Goal: Information Seeking & Learning: Find specific fact

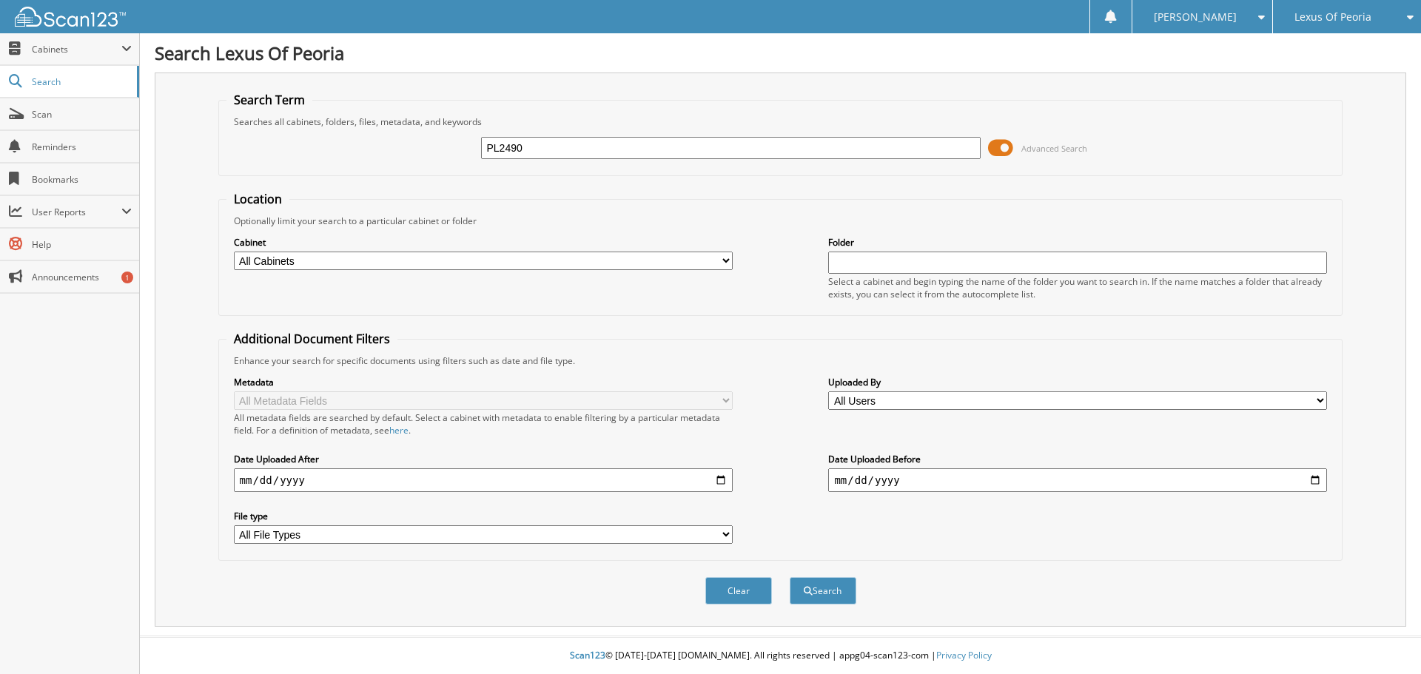
type input "PL2490"
click at [789, 577] on button "Search" at bounding box center [822, 590] width 67 height 27
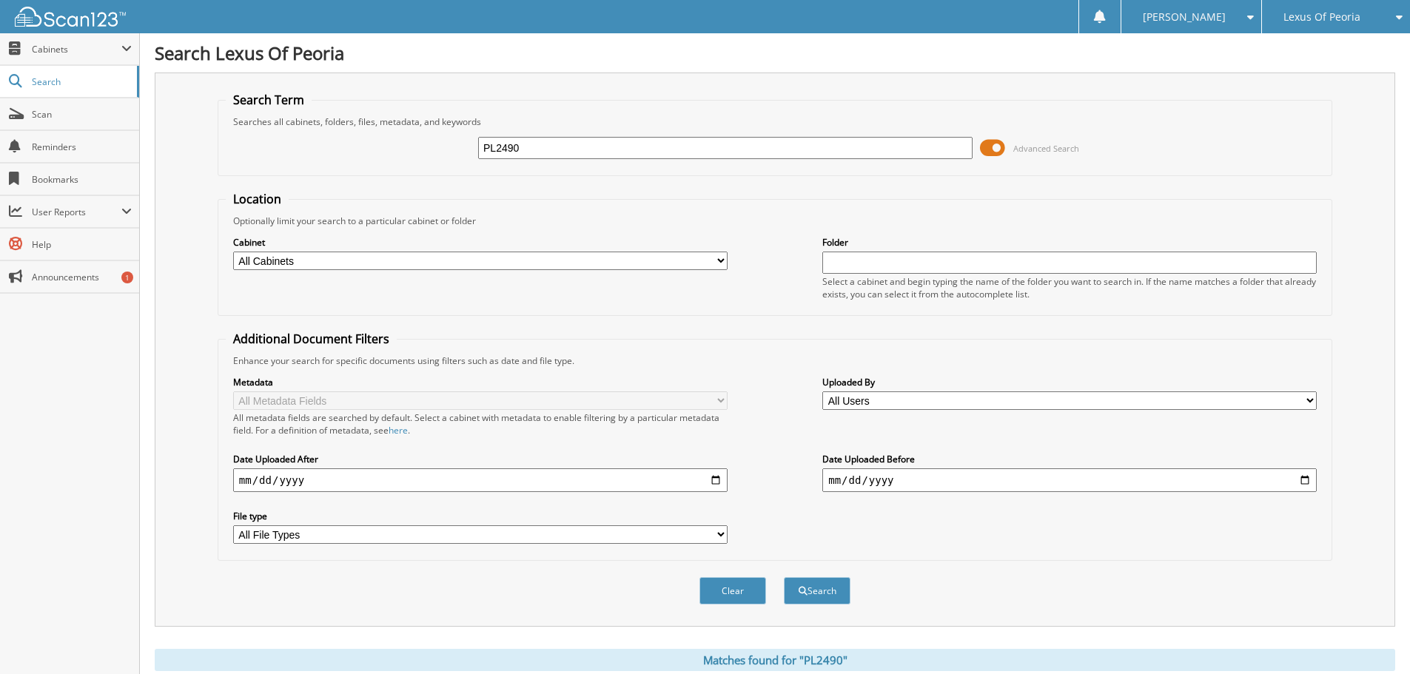
drag, startPoint x: 540, startPoint y: 147, endPoint x: 467, endPoint y: 149, distance: 73.3
click at [467, 149] on div "PL2490 Advanced Search" at bounding box center [775, 148] width 1098 height 40
type input "PL2530"
click at [784, 577] on button "Search" at bounding box center [817, 590] width 67 height 27
drag, startPoint x: 532, startPoint y: 148, endPoint x: 448, endPoint y: 138, distance: 84.2
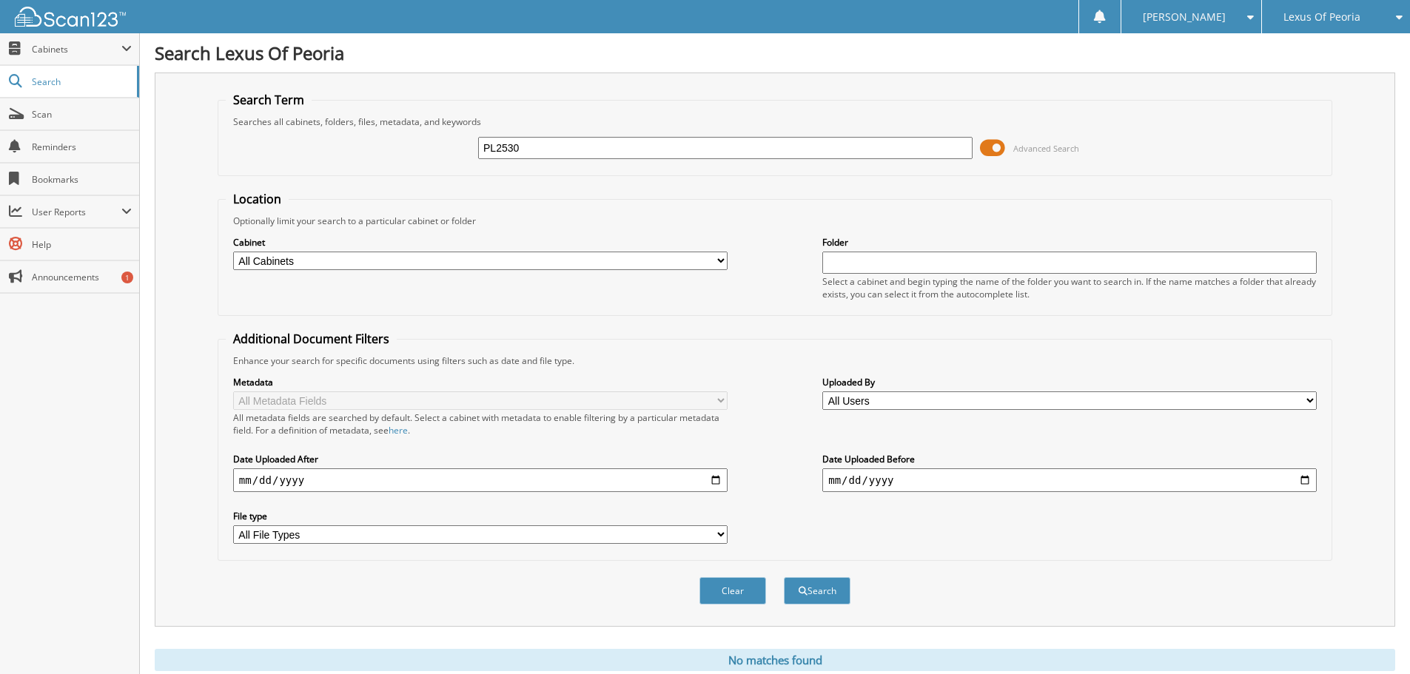
click at [449, 139] on div "PL2530 Advanced Search" at bounding box center [775, 148] width 1098 height 40
type input "PL2533"
click at [784, 577] on button "Search" at bounding box center [817, 590] width 67 height 27
drag, startPoint x: 438, startPoint y: 146, endPoint x: 434, endPoint y: 135, distance: 11.0
click at [434, 136] on div "PL2533 Advanced Search" at bounding box center [775, 148] width 1098 height 40
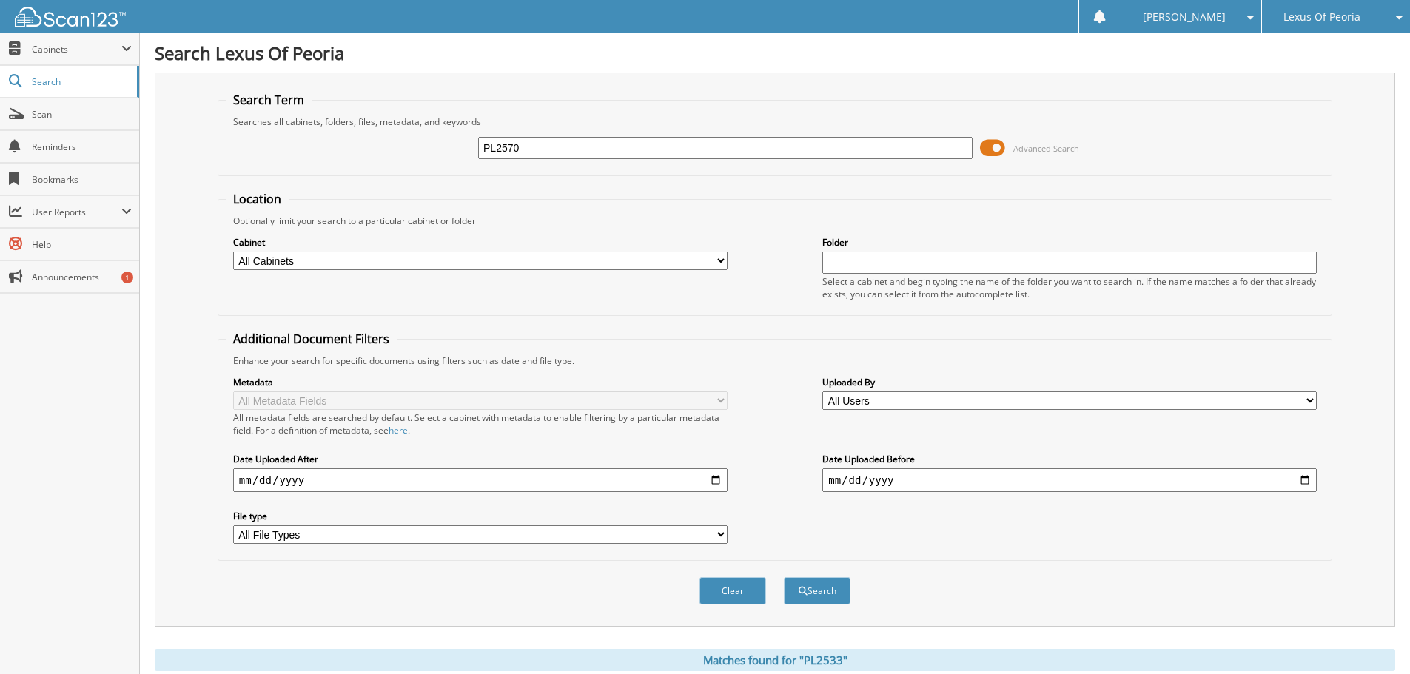
type input "PL2570"
click at [784, 577] on button "Search" at bounding box center [817, 590] width 67 height 27
click at [1336, 16] on span "Lexus Of Peoria" at bounding box center [1321, 17] width 77 height 9
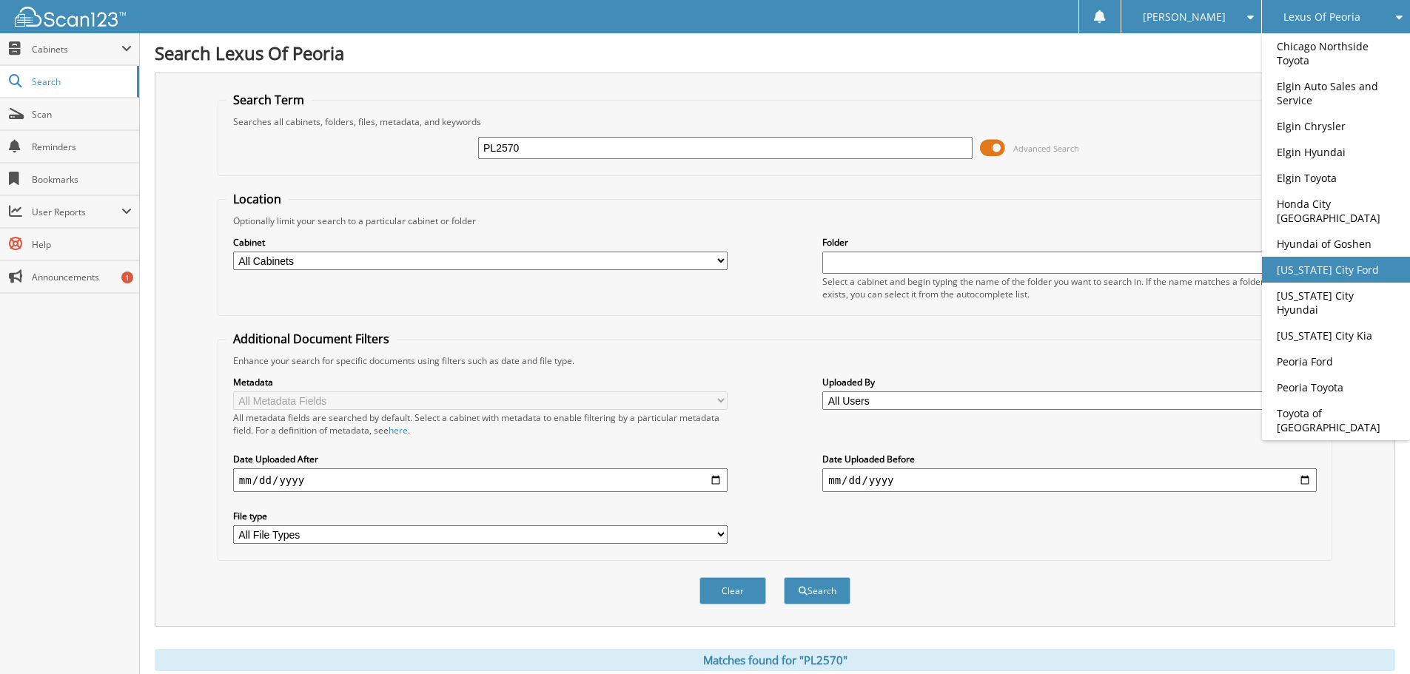
click at [1294, 257] on link "[US_STATE] City Ford" at bounding box center [1336, 270] width 148 height 26
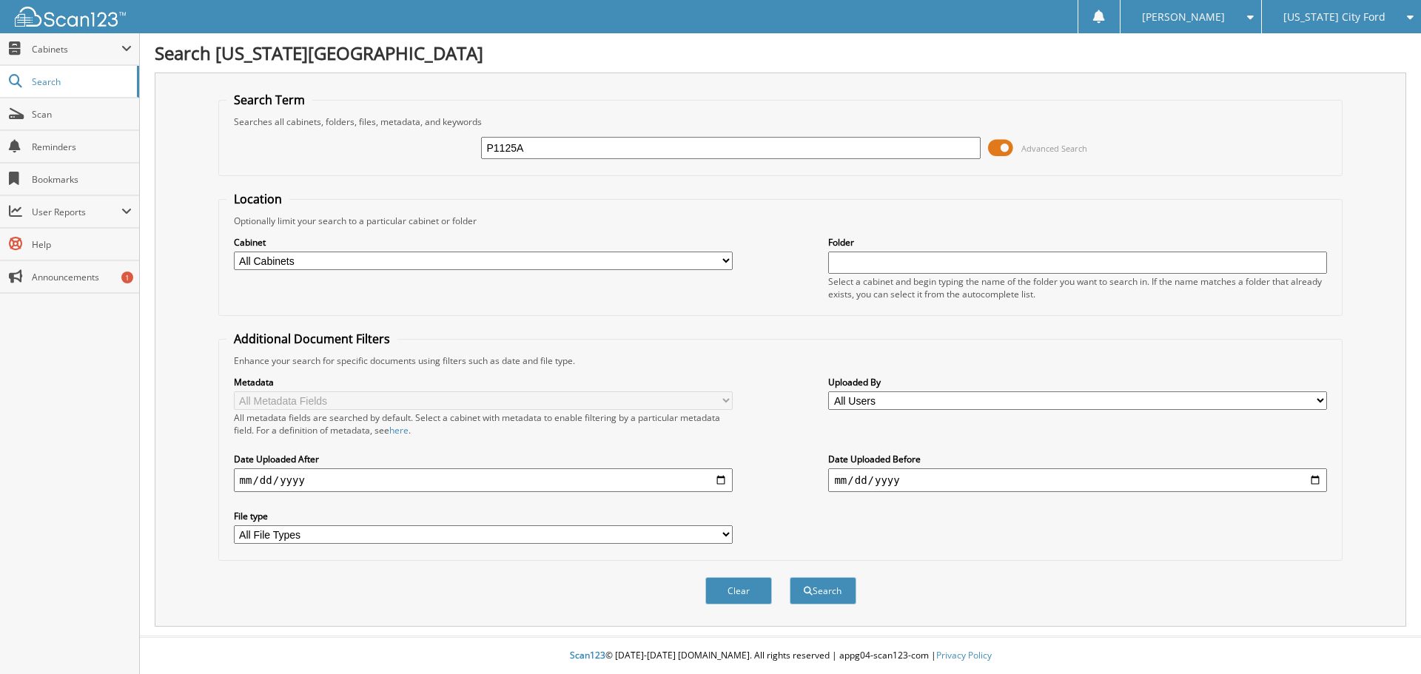
type input "P1125A"
click at [789, 577] on button "Search" at bounding box center [822, 590] width 67 height 27
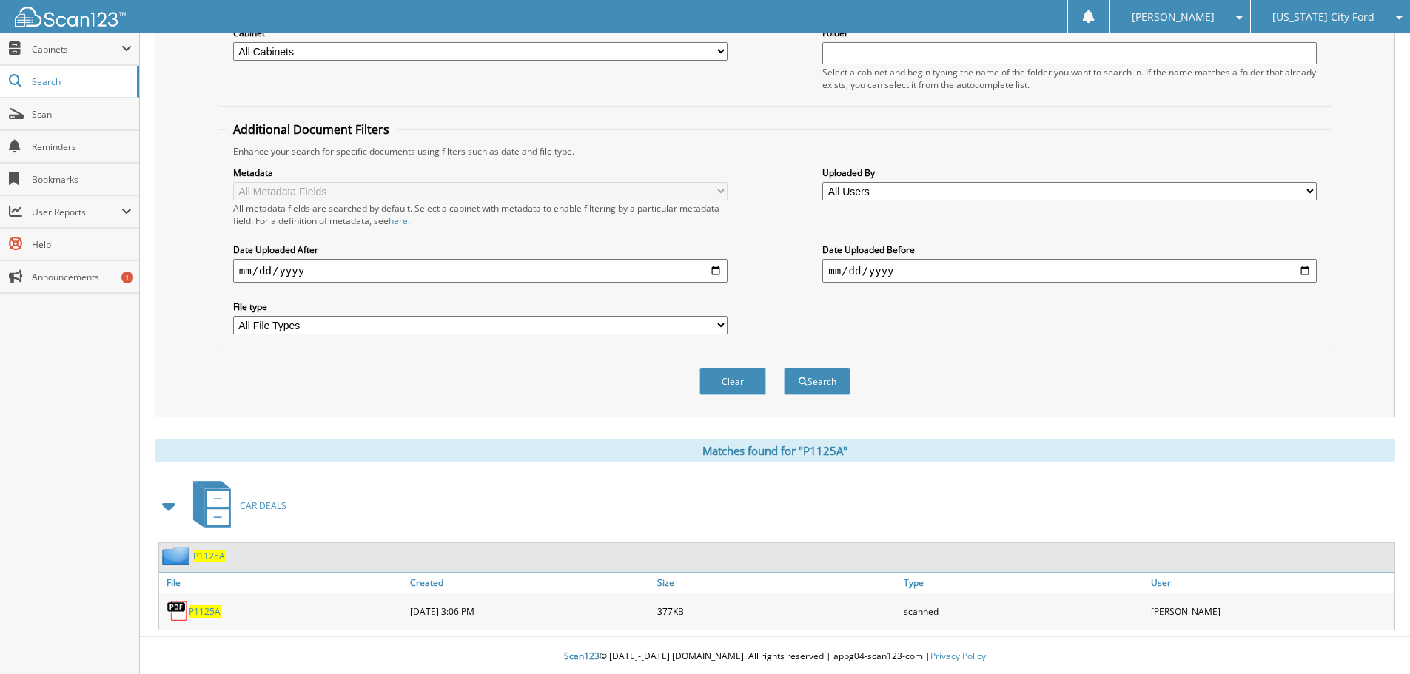
scroll to position [211, 0]
click at [179, 605] on img at bounding box center [177, 610] width 22 height 22
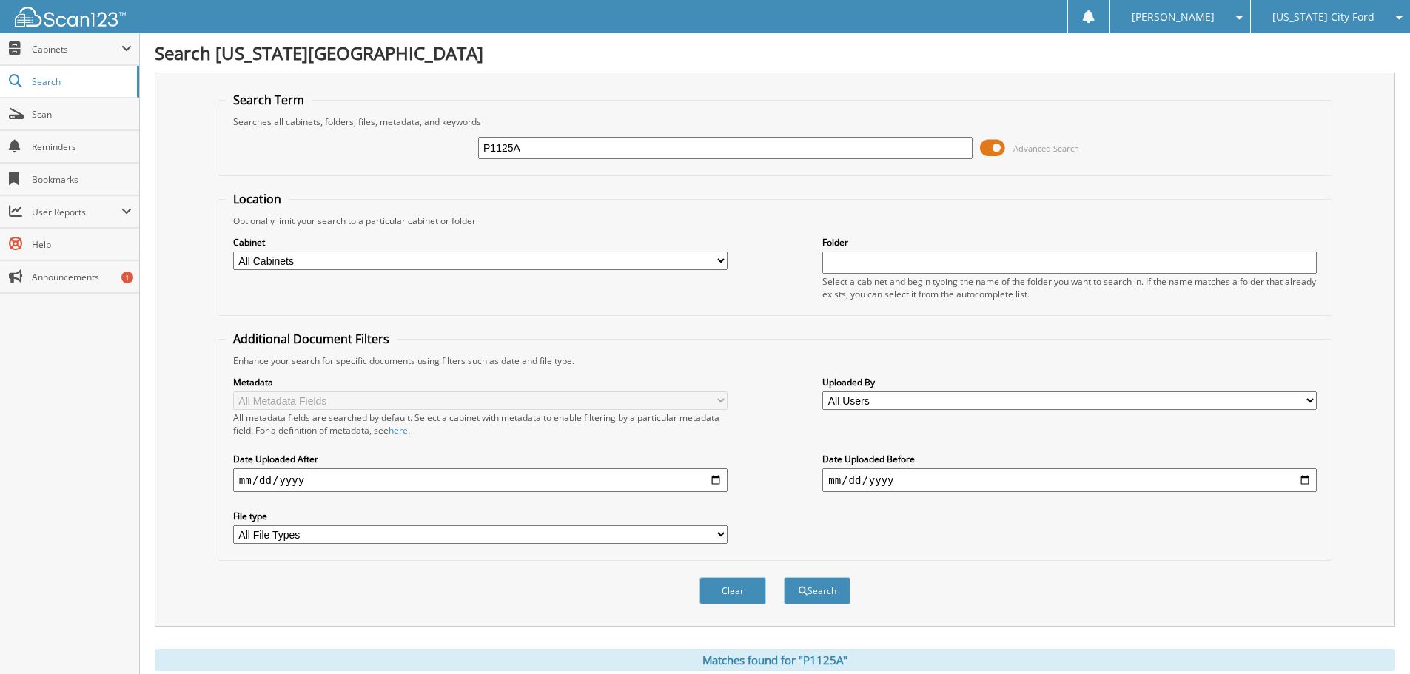
drag, startPoint x: 457, startPoint y: 155, endPoint x: 459, endPoint y: 129, distance: 26.0
click at [455, 138] on div "P1125A Advanced Search" at bounding box center [775, 148] width 1098 height 40
type input "DMF1239A"
click at [784, 577] on button "Search" at bounding box center [817, 590] width 67 height 27
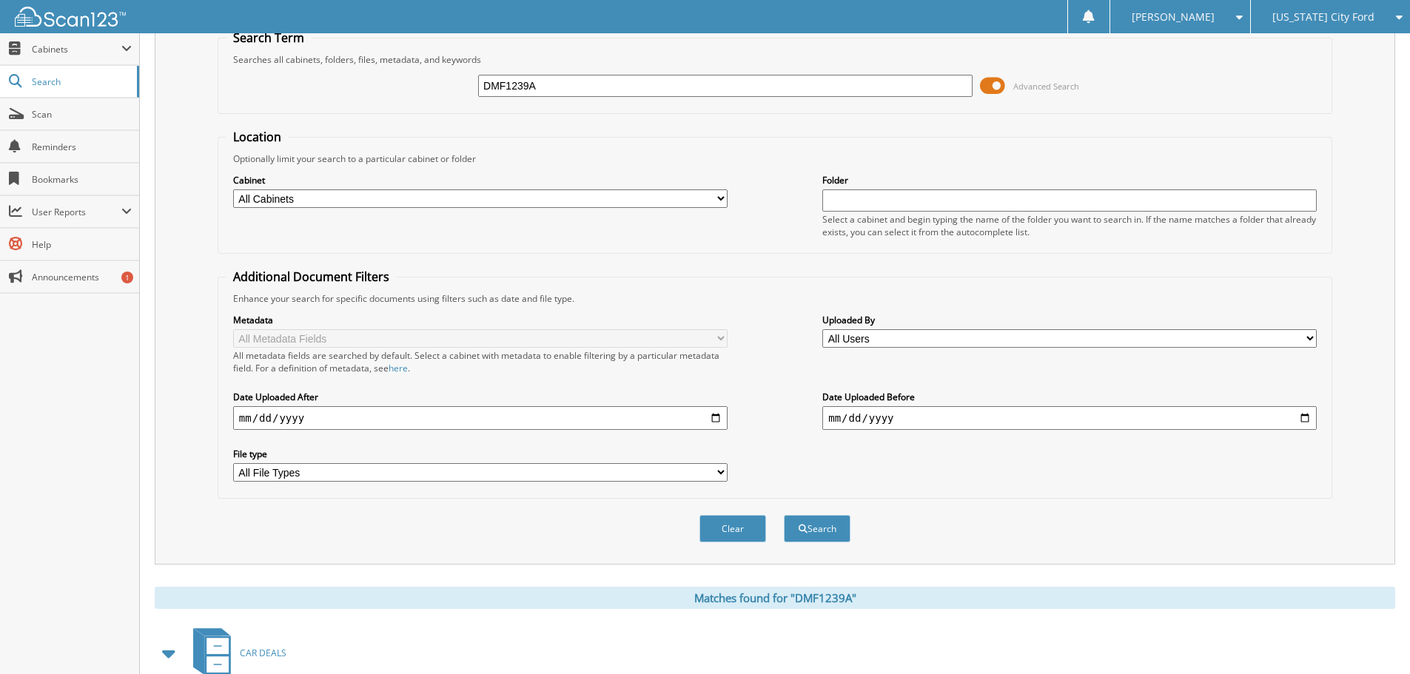
scroll to position [211, 0]
